Goal: Find specific page/section: Find specific page/section

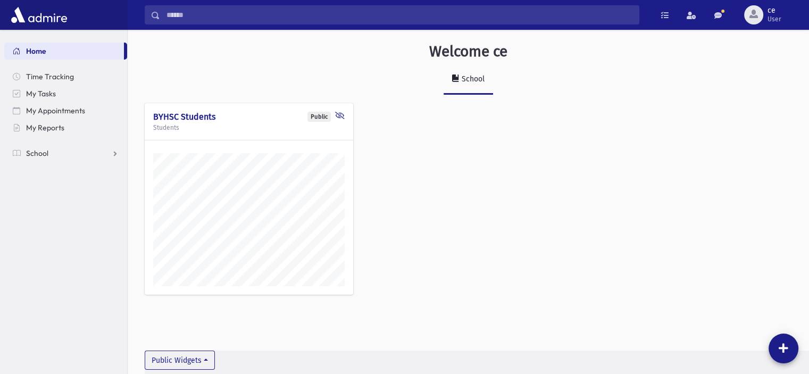
scroll to position [368, 681]
click at [461, 76] on div "School" at bounding box center [472, 78] width 25 height 9
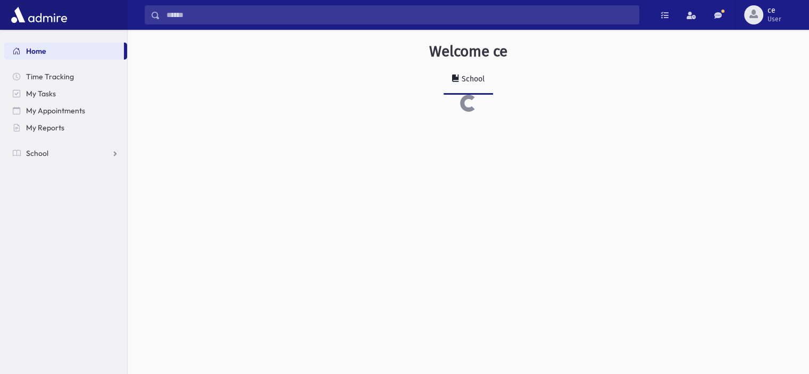
click at [462, 76] on div "School" at bounding box center [472, 78] width 25 height 9
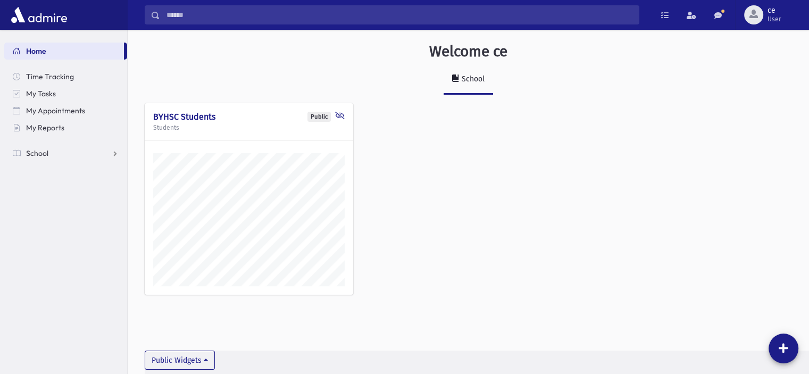
scroll to position [368, 681]
click at [321, 117] on div "Public" at bounding box center [319, 117] width 23 height 10
click at [338, 114] on icon at bounding box center [340, 117] width 10 height 10
click at [329, 100] on div "Welcome ce School Public BYHSC Students Students Public Attendance" at bounding box center [469, 77] width 682 height 95
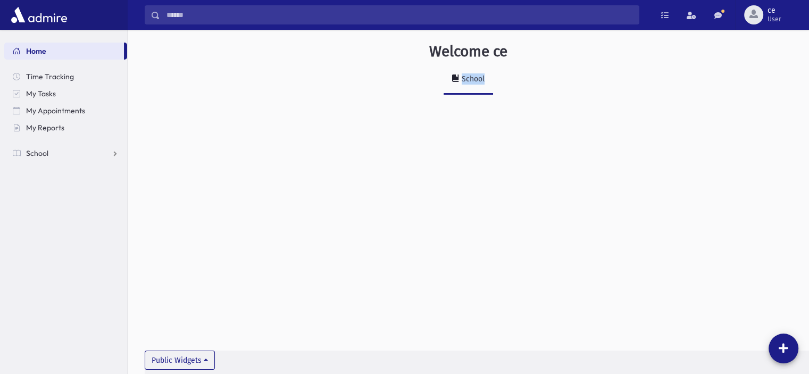
click at [454, 79] on icon at bounding box center [455, 77] width 7 height 7
click at [211, 358] on button "Public Widgets" at bounding box center [180, 360] width 70 height 19
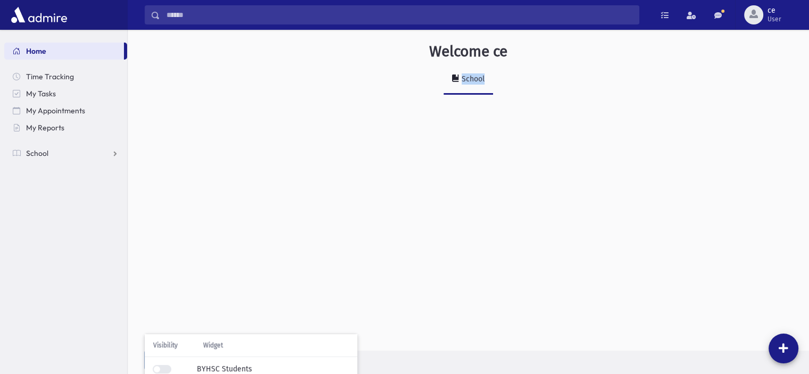
scroll to position [0, 0]
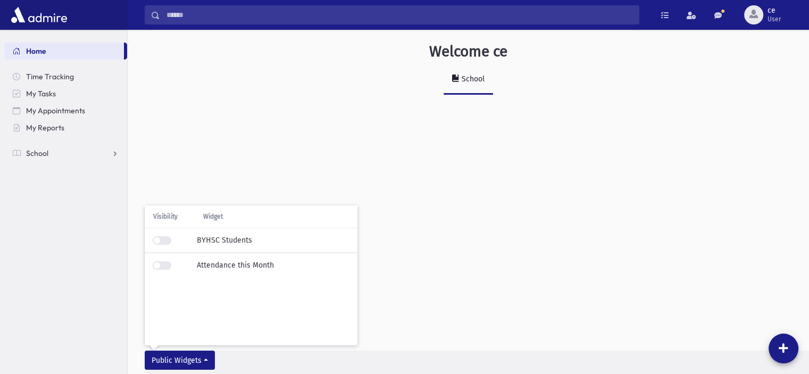
click at [255, 242] on div "BYHSC Students" at bounding box center [251, 240] width 213 height 25
click at [325, 227] on div "Visibility Widget BYHSC Students Attendance this Month" at bounding box center [251, 241] width 213 height 72
click at [160, 217] on span "Visibility" at bounding box center [165, 217] width 24 height 10
click at [207, 358] on button "Public Widgets" at bounding box center [180, 360] width 70 height 19
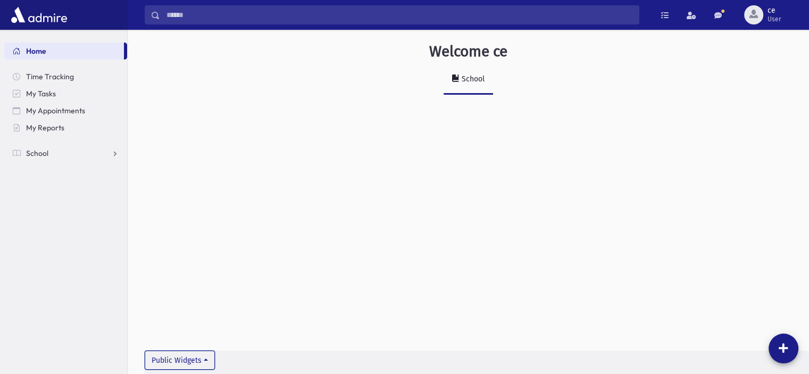
scroll to position [1, 0]
drag, startPoint x: 375, startPoint y: 259, endPoint x: 780, endPoint y: 347, distance: 414.9
click at [780, 347] on icon at bounding box center [784, 348] width 10 height 11
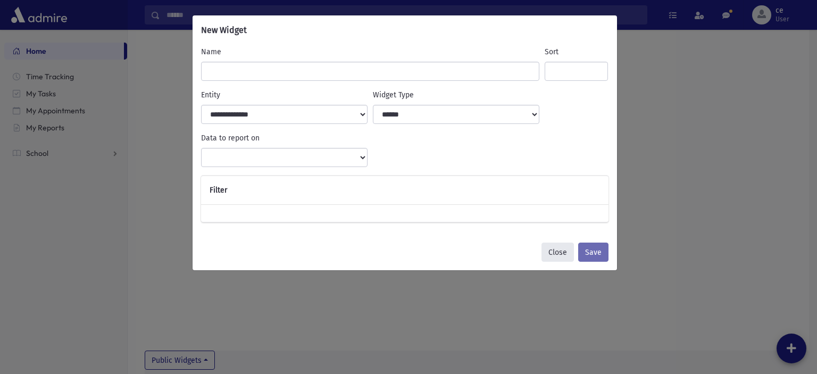
click at [565, 250] on button "Close" at bounding box center [558, 252] width 32 height 19
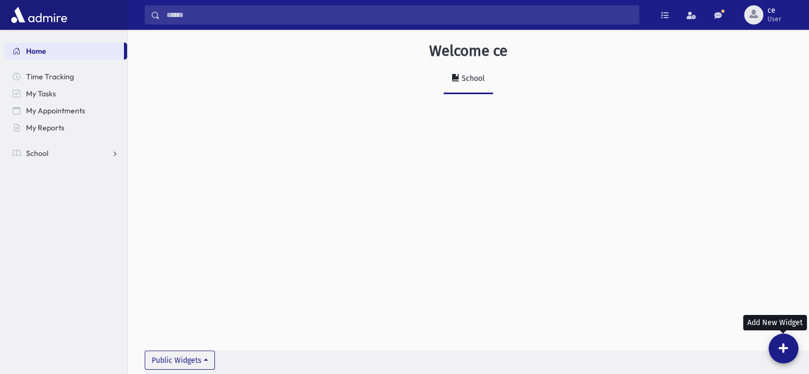
click at [207, 117] on div "Welcome ce School Public BYHSC Students Students Public Attendance" at bounding box center [469, 76] width 682 height 95
click at [54, 52] on link "Home" at bounding box center [64, 51] width 120 height 17
